Goal: Register for event/course

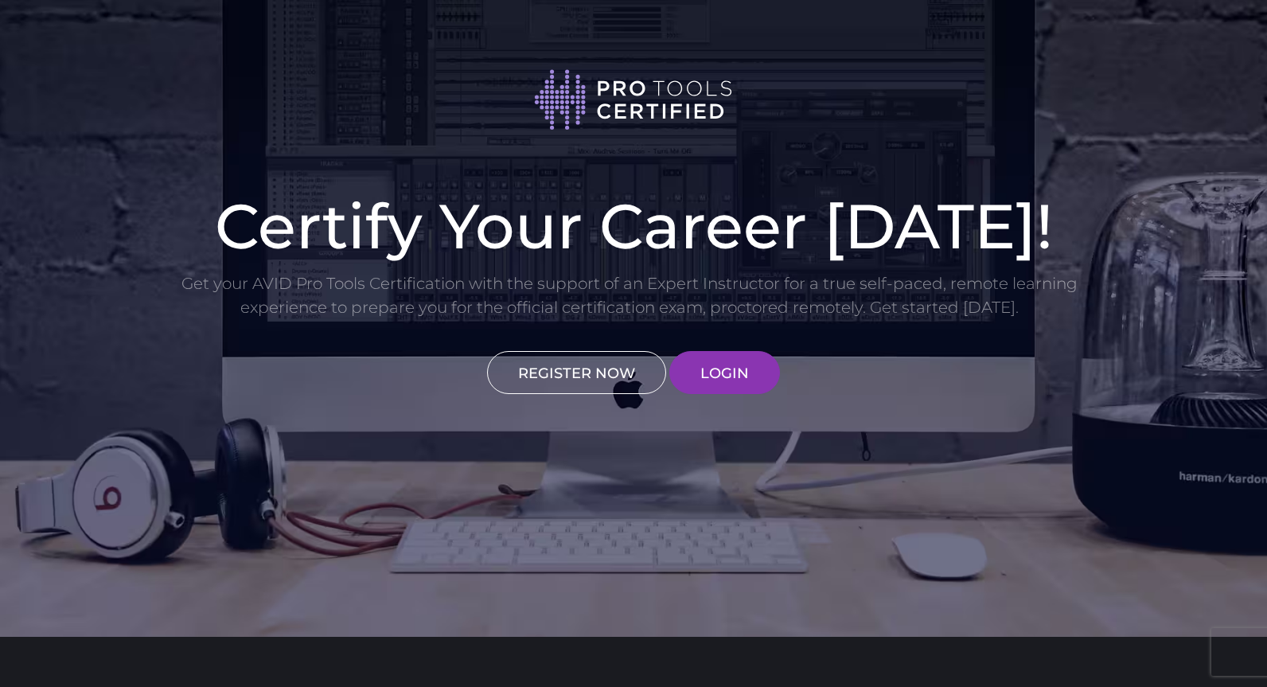
click at [566, 369] on link "REGISTER NOW" at bounding box center [576, 372] width 179 height 43
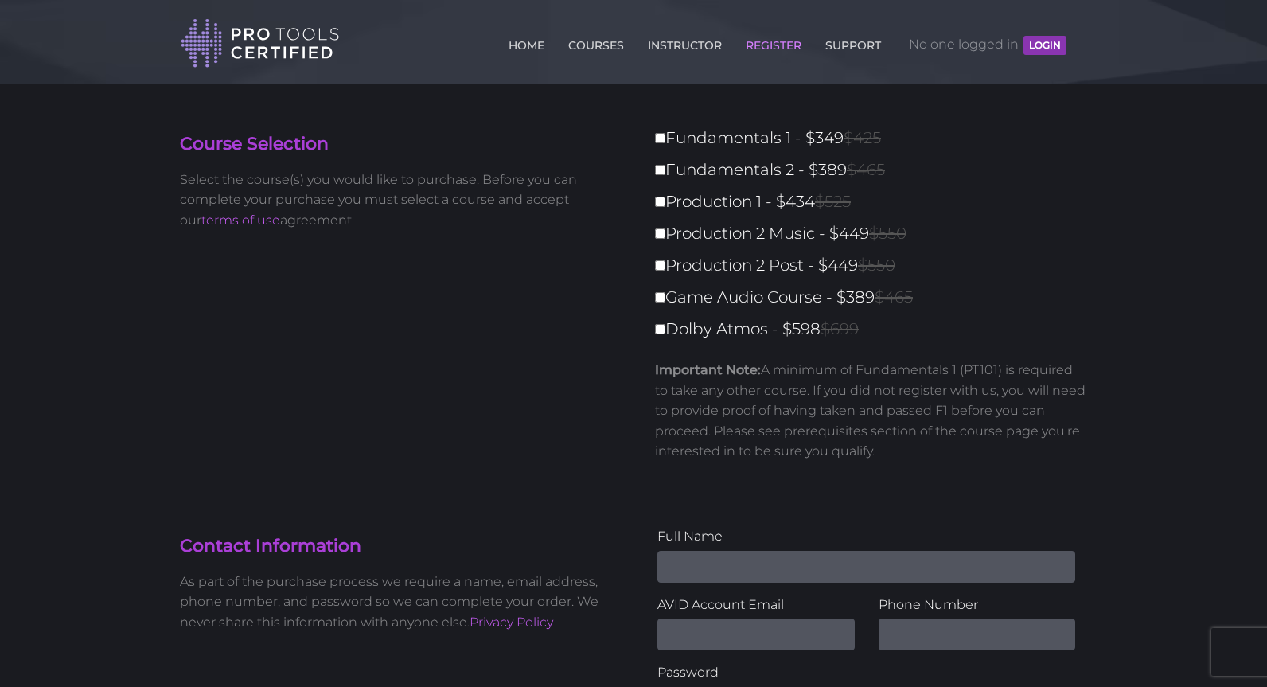
click at [661, 138] on input "Fundamentals 1 - $349 $425" at bounding box center [660, 138] width 10 height 10
checkbox input "true"
type input "349"
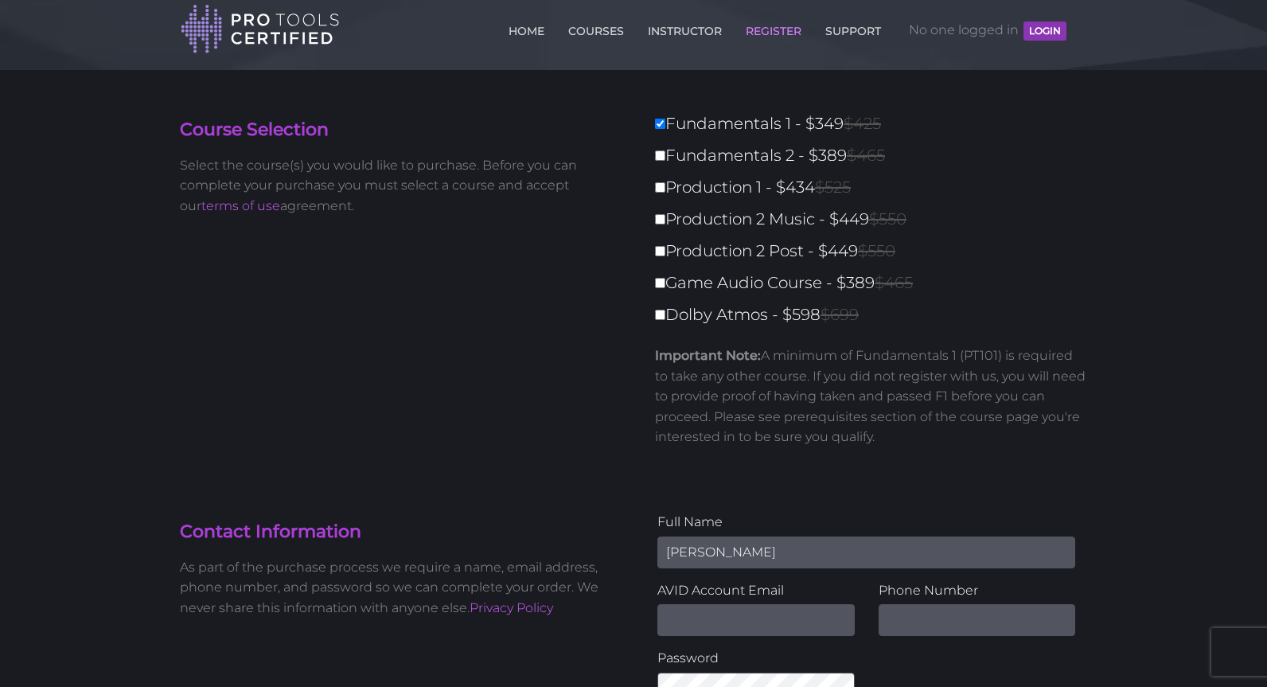
type input "[PERSON_NAME]"
click at [1043, 483] on section "Contact Information As part of the purchase process we require a name, email ad…" at bounding box center [633, 594] width 931 height 244
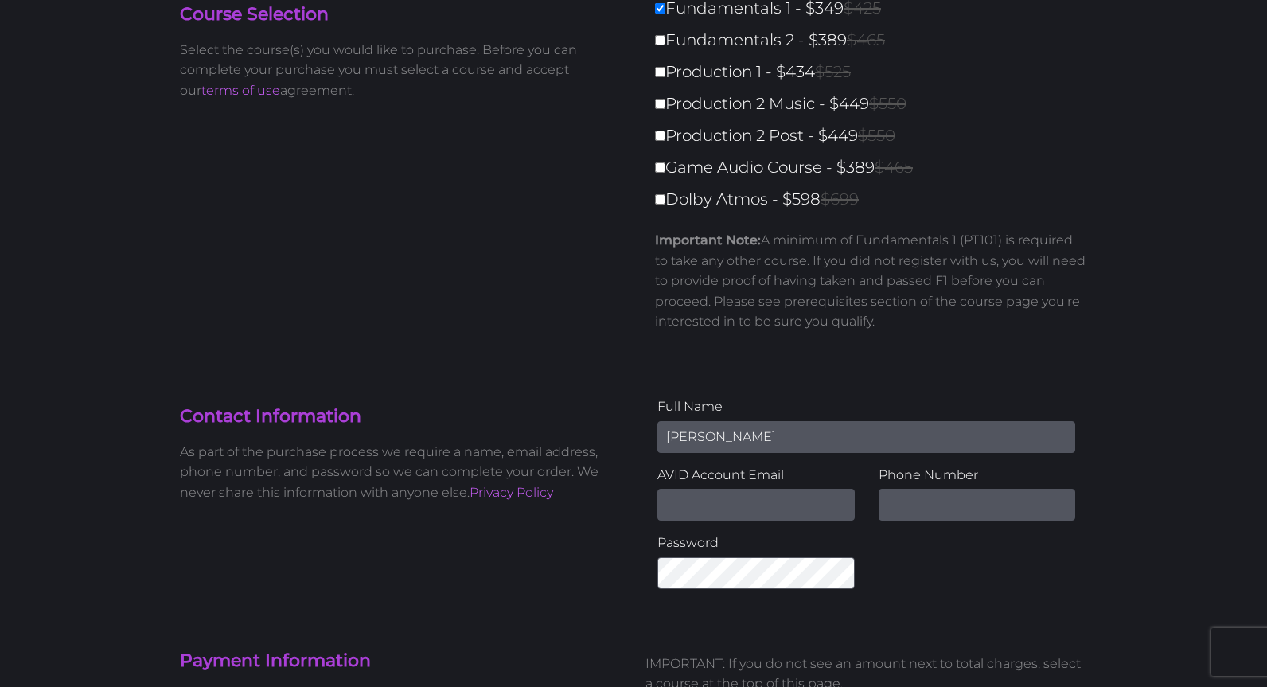
click at [850, 505] on input "Email Address" at bounding box center [755, 505] width 197 height 32
click at [847, 442] on input "[PERSON_NAME]" at bounding box center [866, 437] width 418 height 32
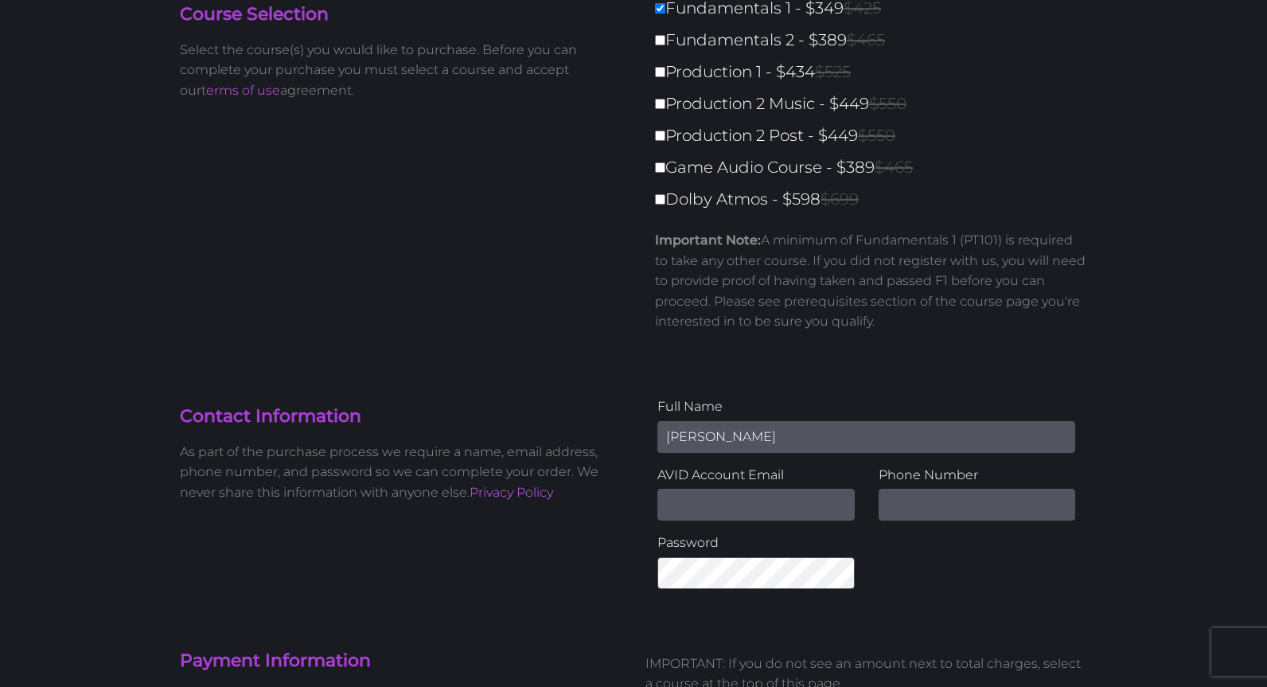
click at [774, 506] on input "Email Address" at bounding box center [755, 505] width 197 height 32
type input "[PERSON_NAME][EMAIL_ADDRESS][DOMAIN_NAME]"
click at [1063, 539] on div "Full Name [PERSON_NAME] AVID Account Email [PERSON_NAME][EMAIL_ADDRESS][DOMAIN_…" at bounding box center [867, 498] width 466 height 205
click at [907, 506] on input "9413033441" at bounding box center [977, 505] width 197 height 32
click at [942, 505] on input "941-3033441" at bounding box center [977, 505] width 197 height 32
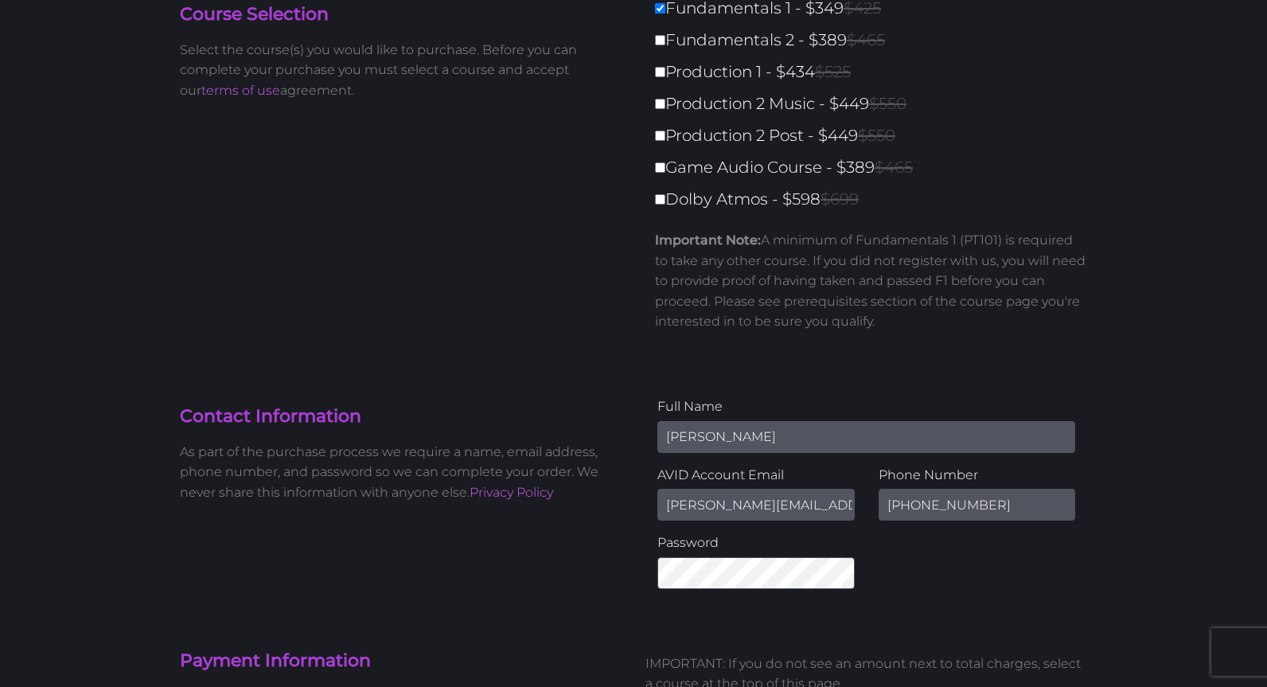
type input "[PHONE_NUMBER]"
click at [958, 568] on div "Full Name [PERSON_NAME] AVID Account Email [PERSON_NAME][EMAIL_ADDRESS][DOMAIN_…" at bounding box center [867, 498] width 466 height 205
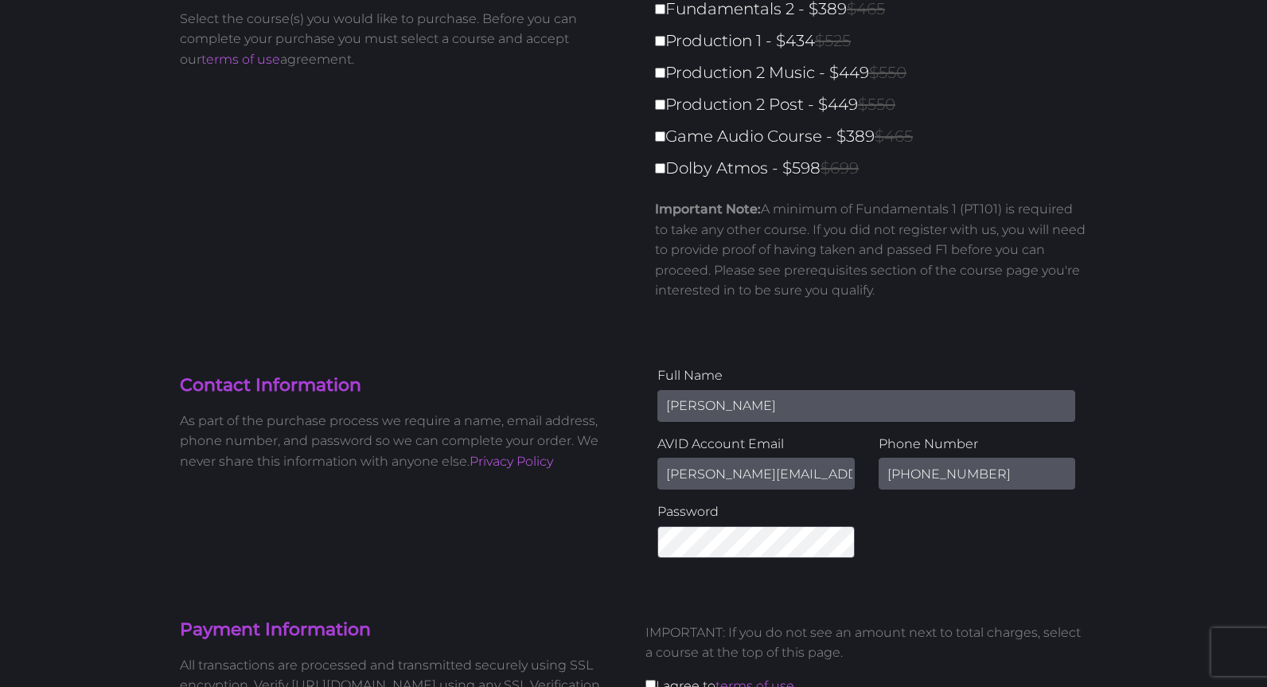
scroll to position [235, 0]
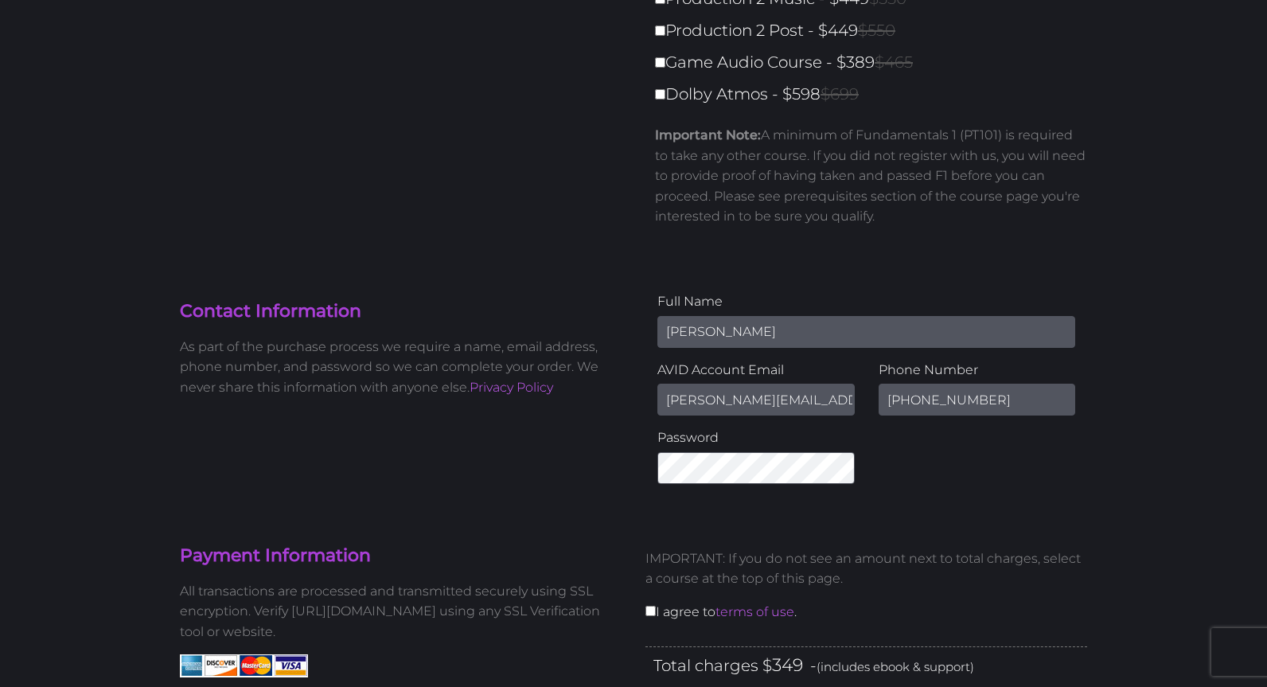
click at [1172, 431] on body "Back to Top Toggle navigation HOME COURSES INSTRUCTOR REGISTER SUPPORT No one l…" at bounding box center [633, 696] width 1267 height 1863
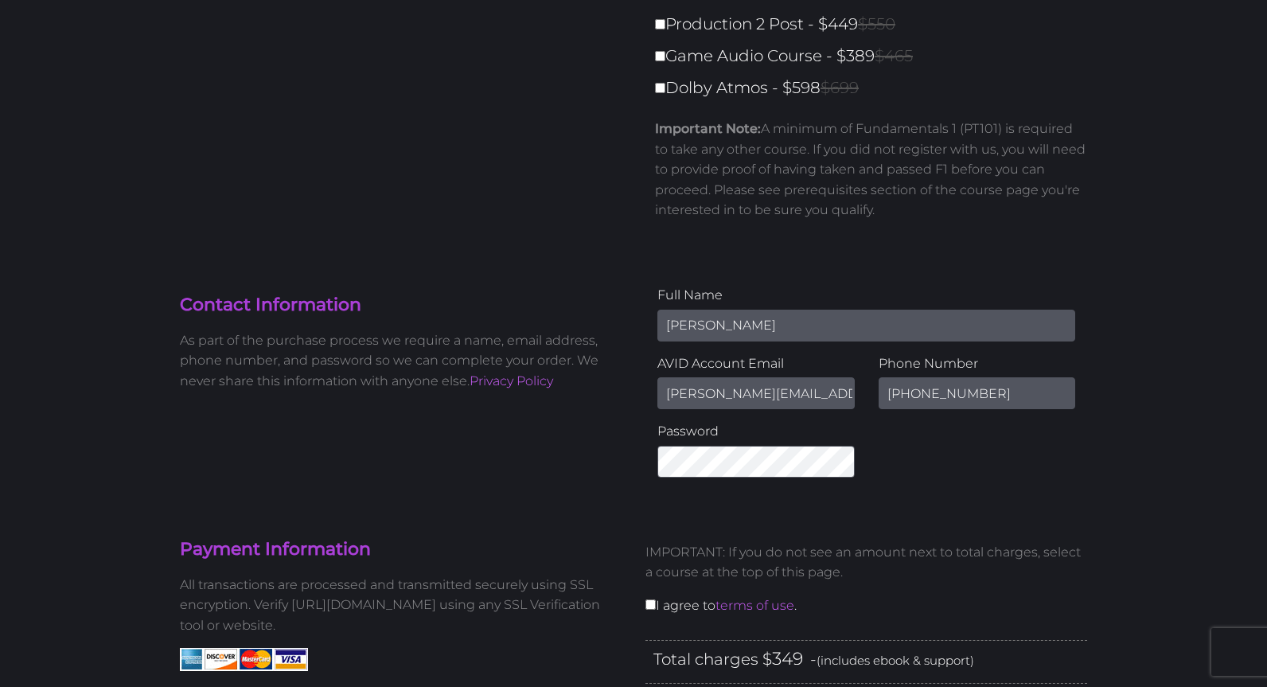
scroll to position [244, 0]
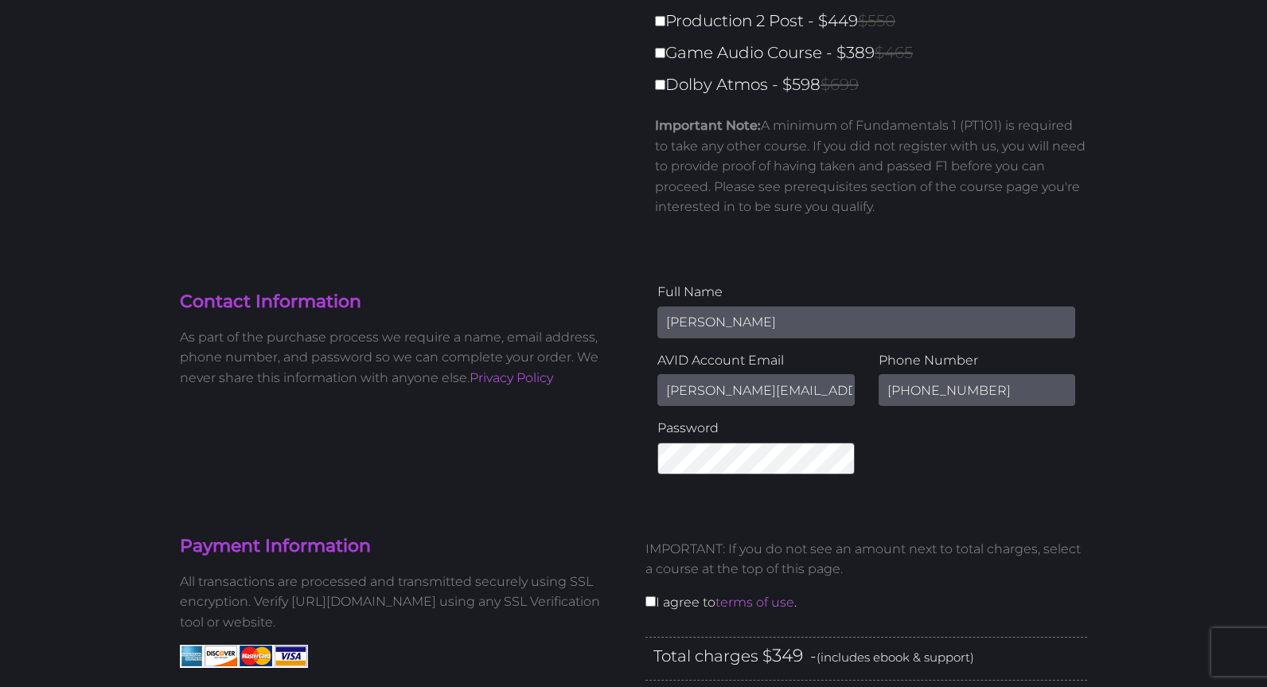
click at [650, 600] on input "checkbox" at bounding box center [651, 601] width 10 height 10
checkbox input "true"
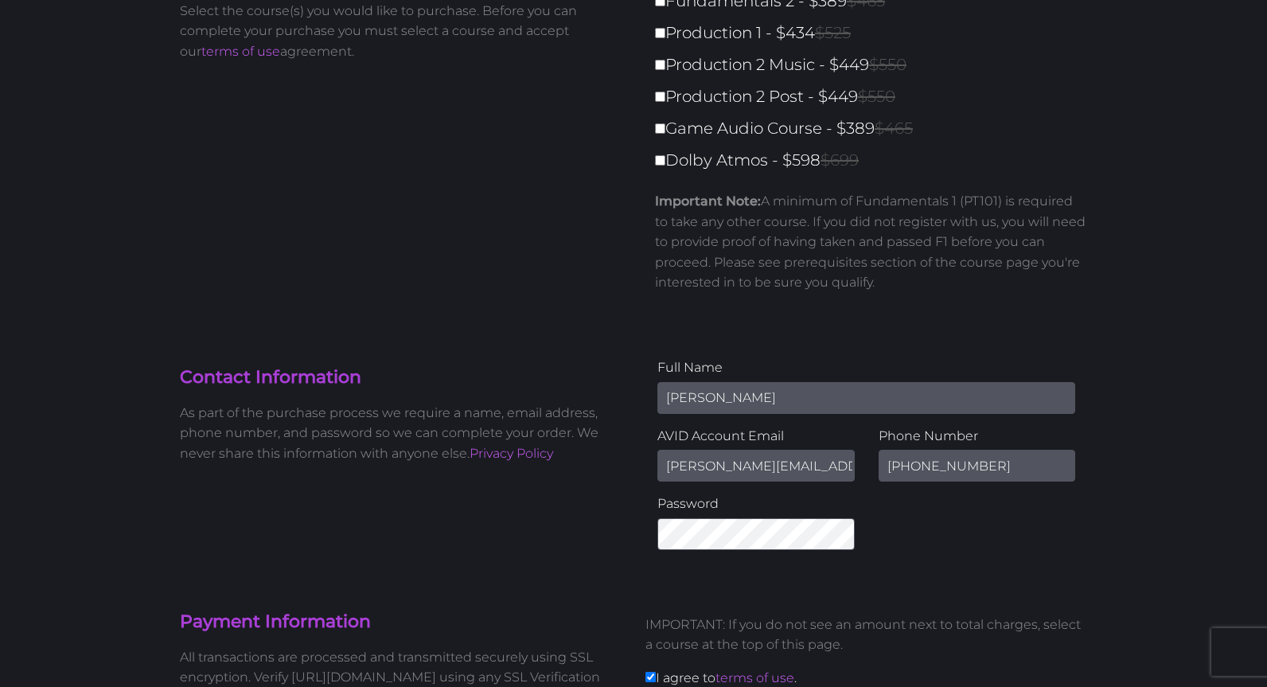
scroll to position [484, 0]
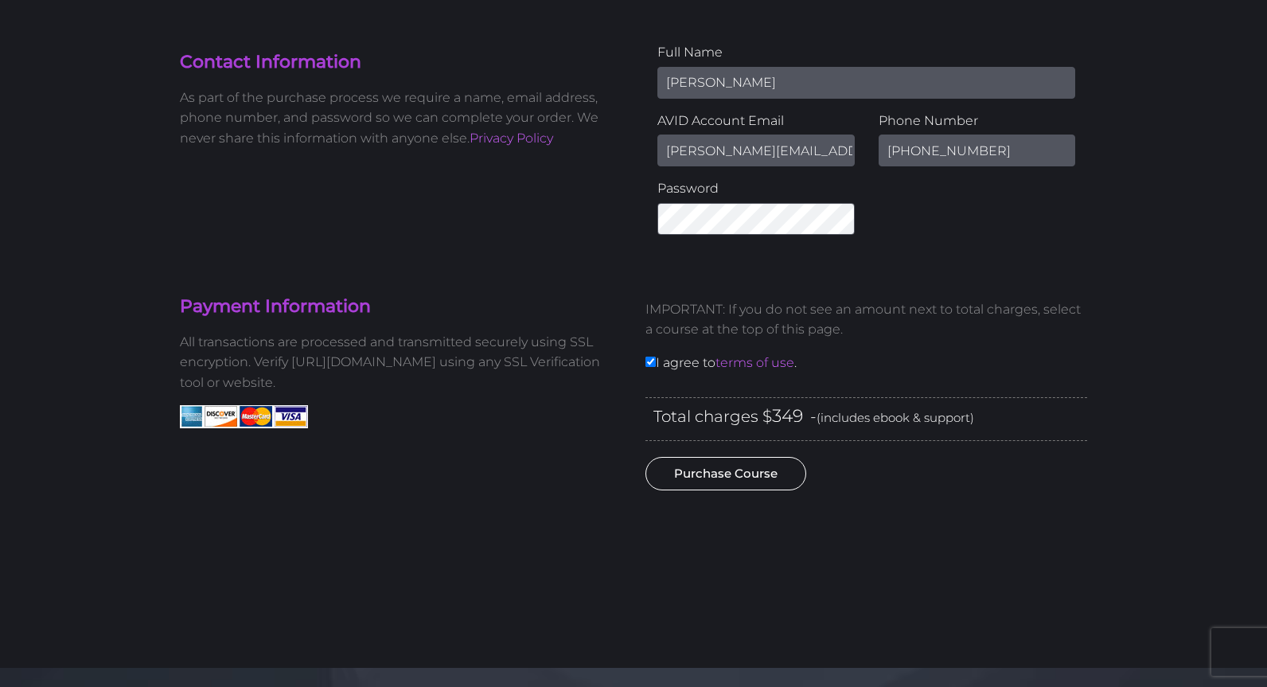
click at [769, 473] on button "Purchase Course" at bounding box center [726, 473] width 161 height 33
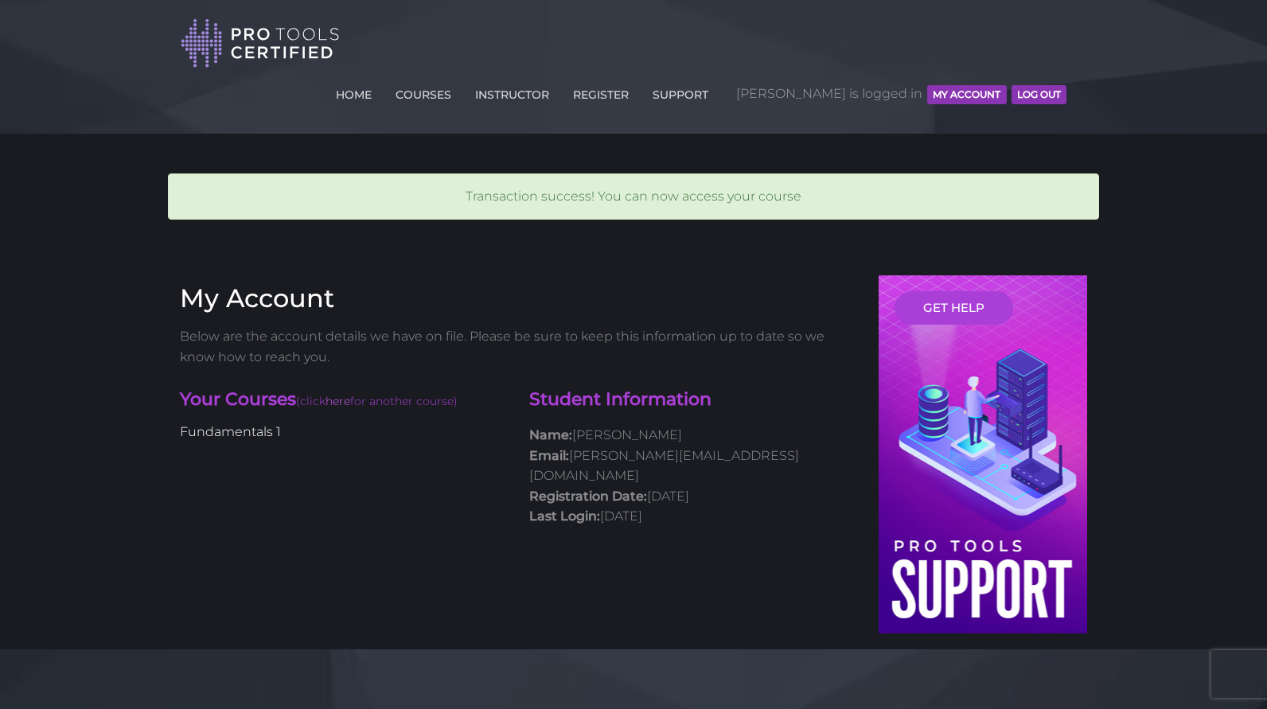
click at [243, 424] on link "Fundamentals 1" at bounding box center [230, 431] width 101 height 15
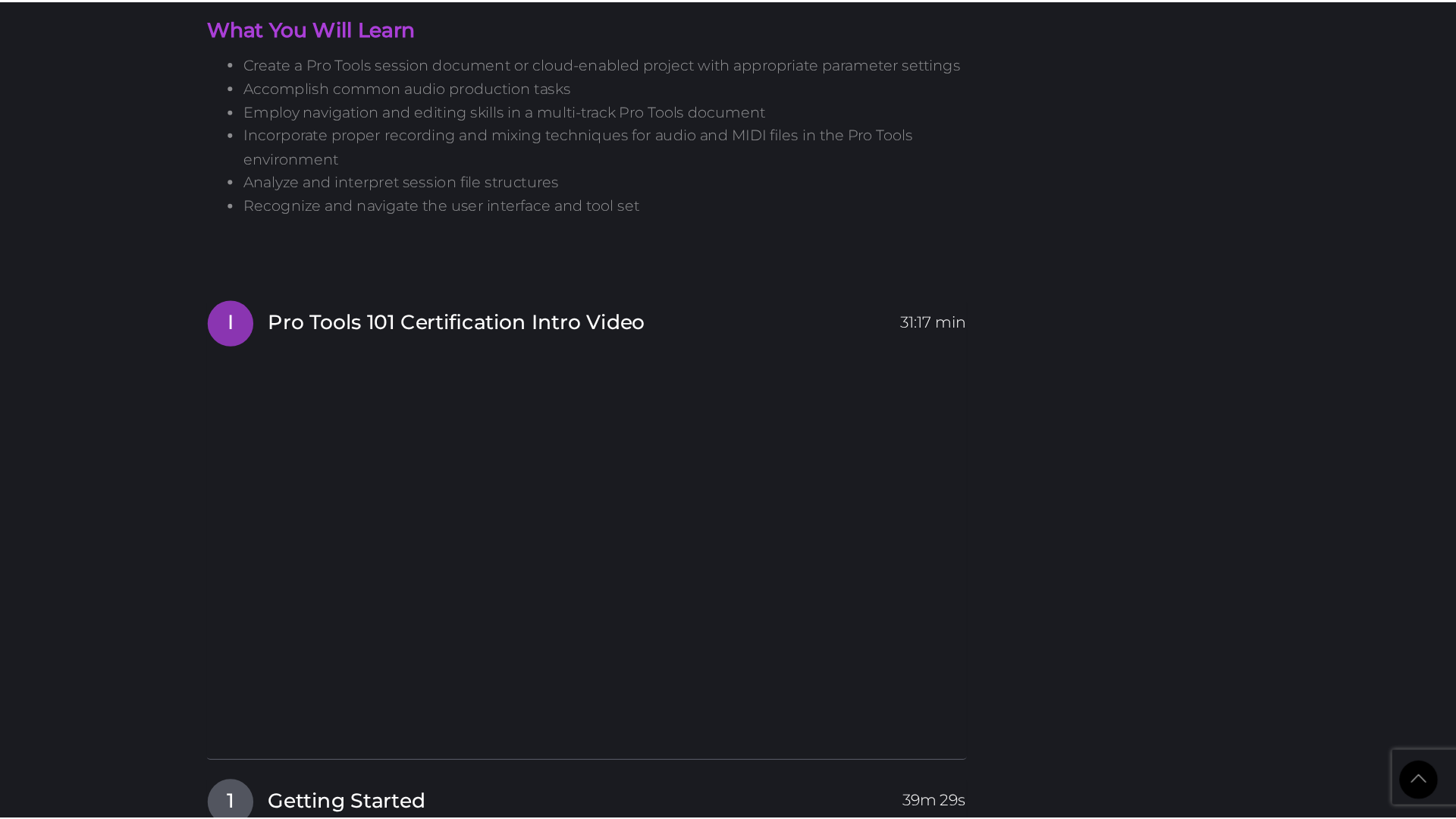
scroll to position [1708, 0]
